Goal: Information Seeking & Learning: Check status

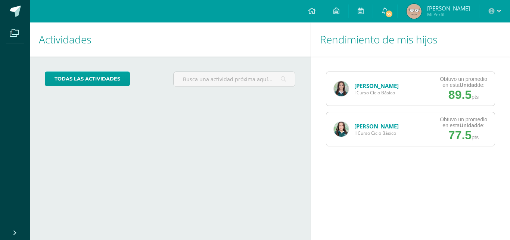
click at [371, 130] on span "II Curso Ciclo Básico" at bounding box center [377, 133] width 44 height 6
click at [371, 127] on link "[PERSON_NAME]" at bounding box center [377, 125] width 44 height 7
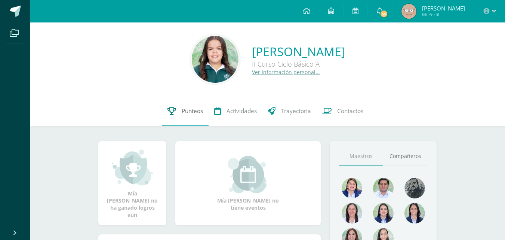
click at [177, 112] on link "Punteos" at bounding box center [185, 111] width 47 height 30
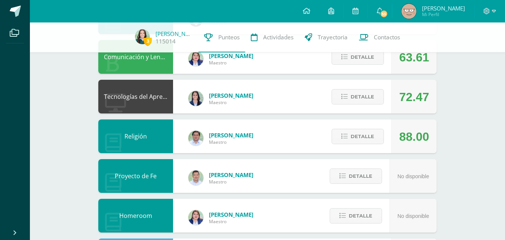
scroll to position [481, 0]
